Goal: Information Seeking & Learning: Learn about a topic

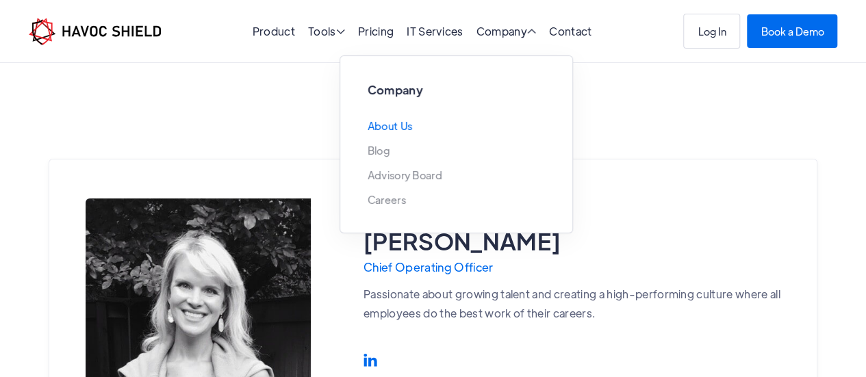
click at [399, 126] on link "About Us" at bounding box center [390, 126] width 45 height 11
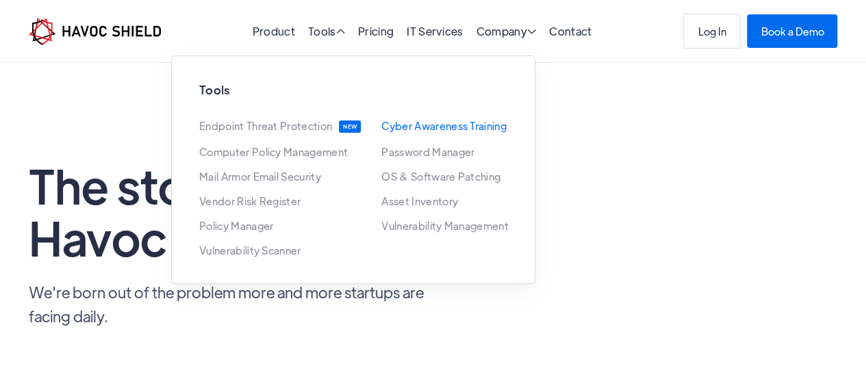
click at [436, 129] on link "Cyber Awareness Training" at bounding box center [443, 126] width 125 height 11
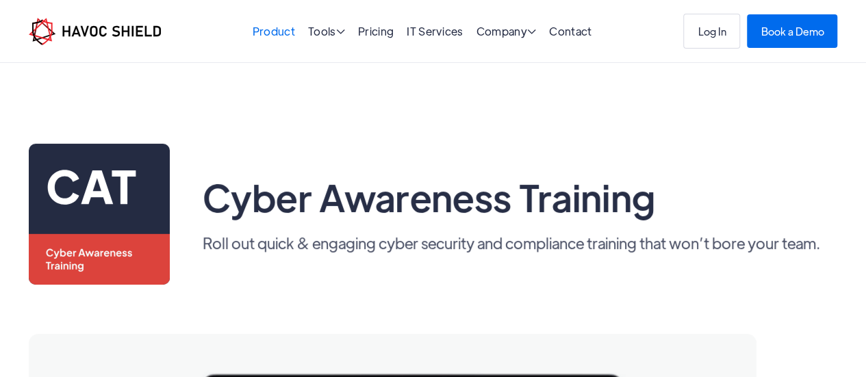
click at [266, 34] on link "Product" at bounding box center [274, 31] width 42 height 14
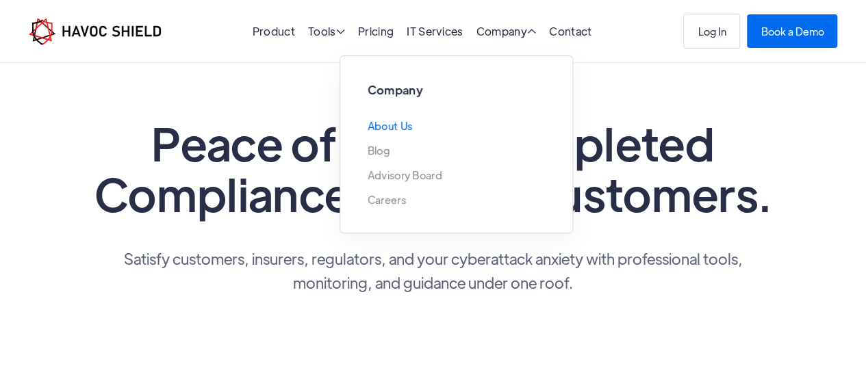
click at [389, 128] on link "About Us" at bounding box center [390, 126] width 45 height 11
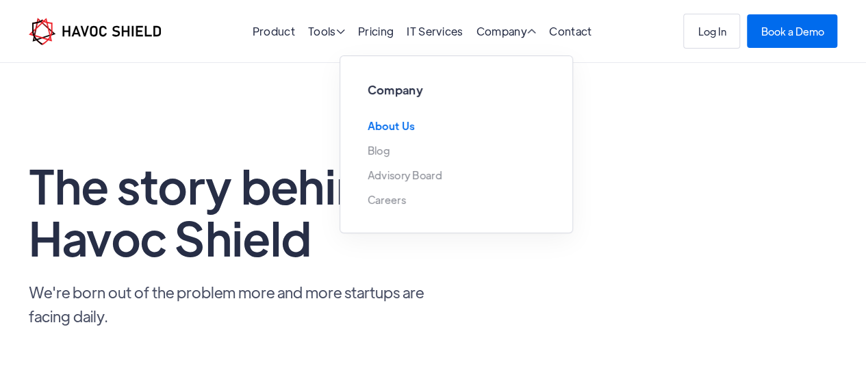
click at [381, 124] on link "About Us" at bounding box center [391, 126] width 47 height 11
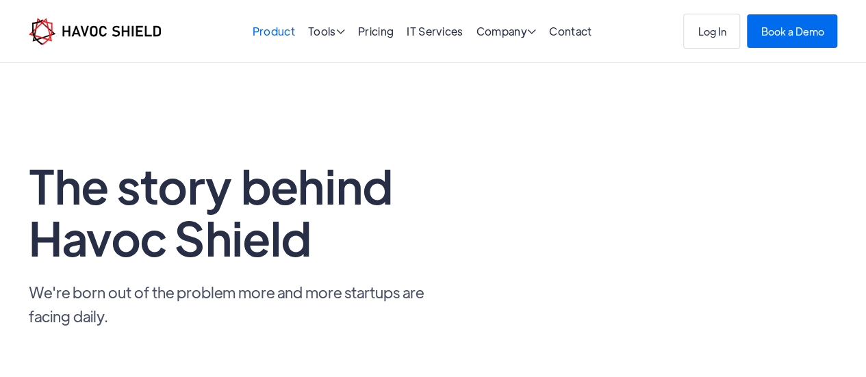
click at [270, 32] on link "Product" at bounding box center [274, 31] width 42 height 14
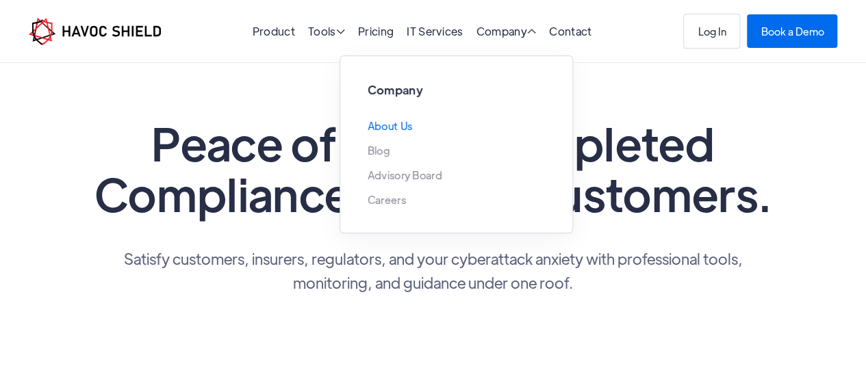
click at [382, 121] on link "About Us" at bounding box center [390, 126] width 45 height 11
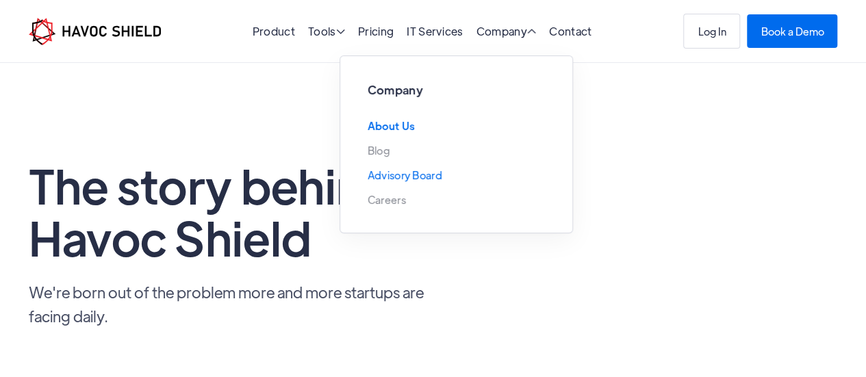
click at [392, 176] on link "Advisory Board" at bounding box center [405, 175] width 75 height 11
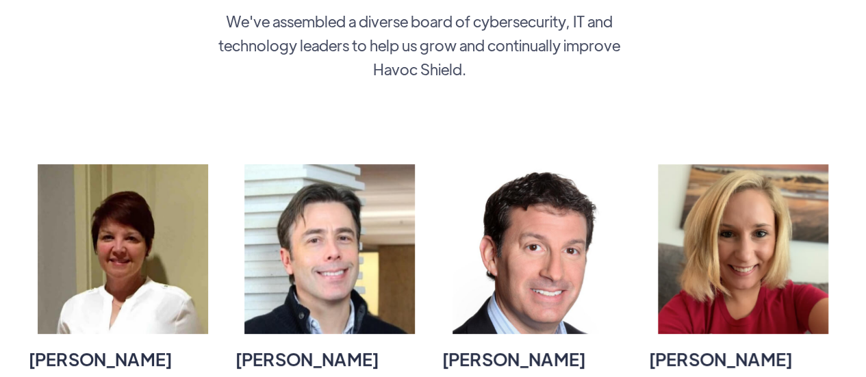
scroll to position [325, 0]
